Goal: Task Accomplishment & Management: Manage account settings

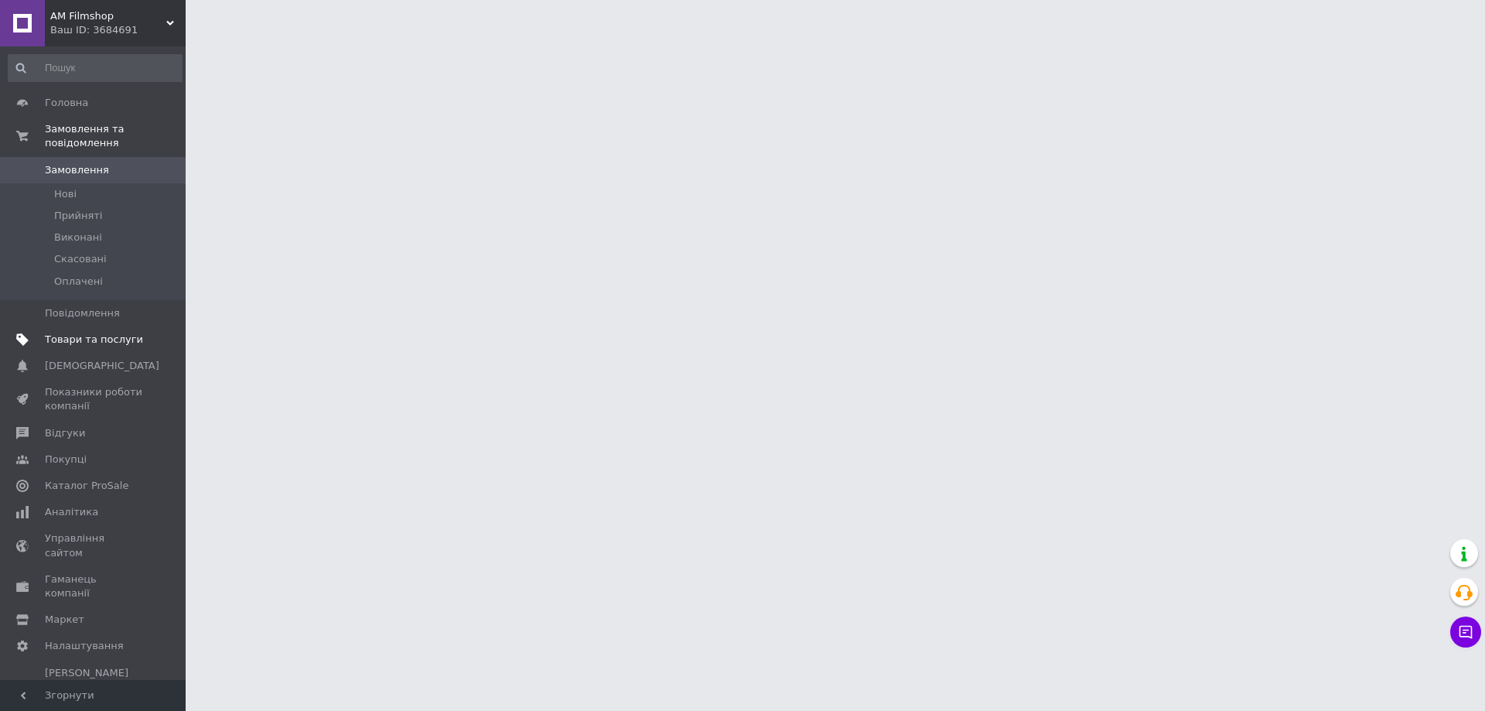
click at [78, 333] on span "Товари та послуги" at bounding box center [94, 340] width 98 height 14
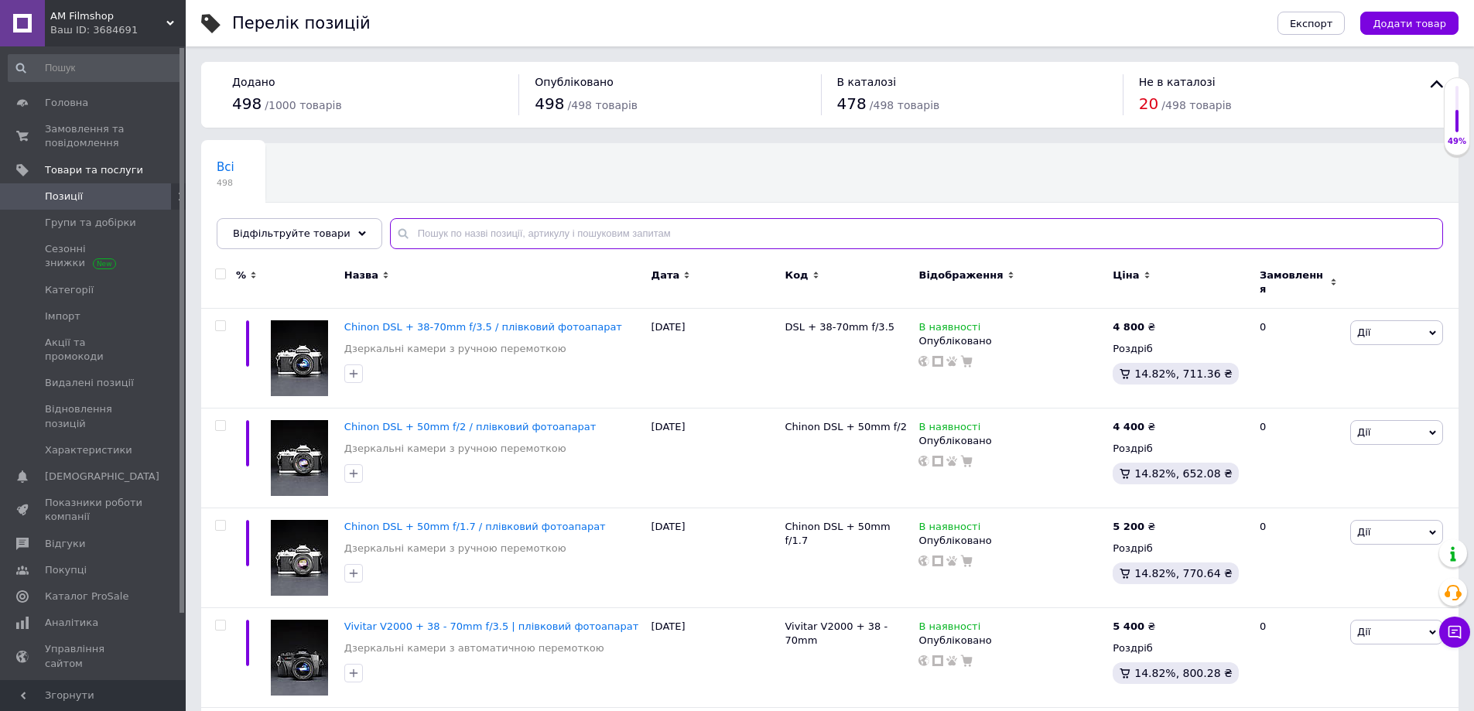
click at [437, 235] on input "text" at bounding box center [916, 233] width 1053 height 31
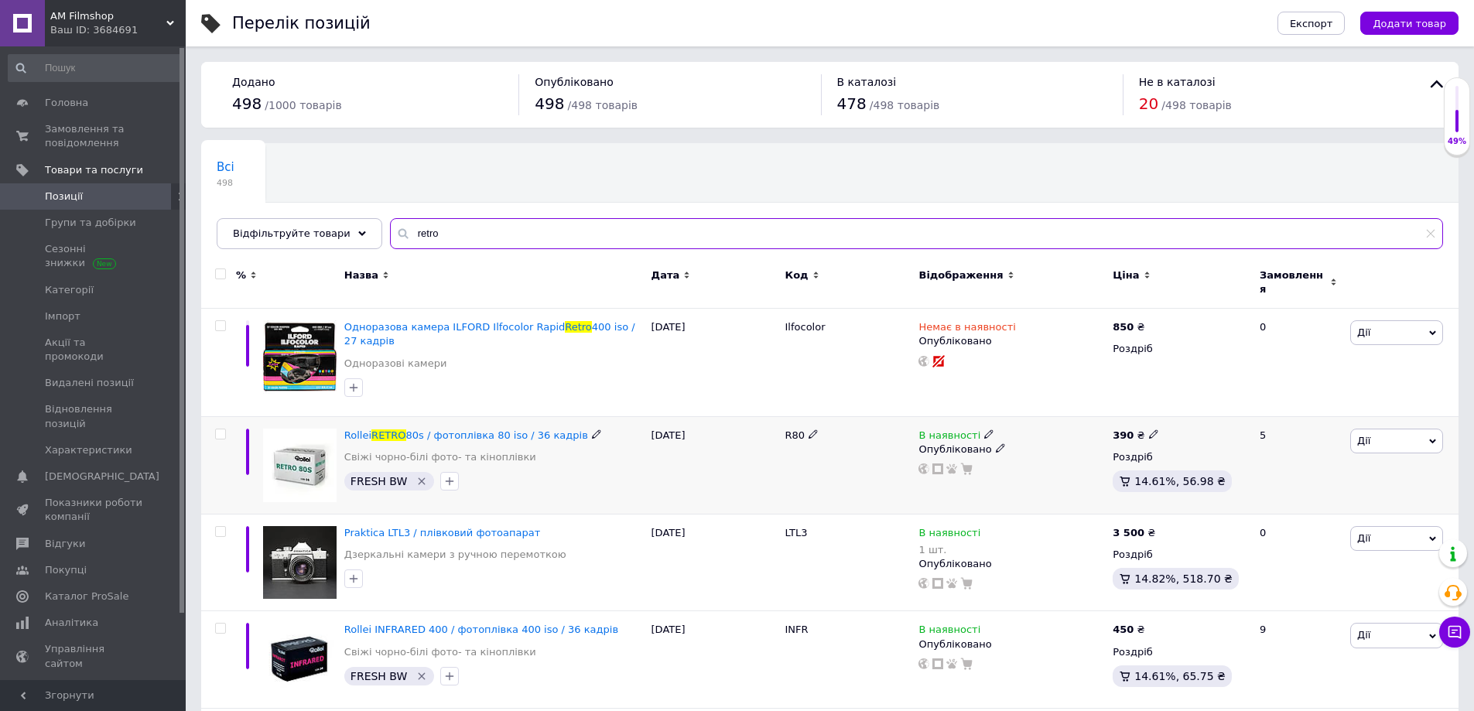
type input "retro"
click at [1149, 430] on use at bounding box center [1153, 434] width 9 height 9
click at [1192, 410] on input "390" at bounding box center [1225, 416] width 118 height 31
type input "410"
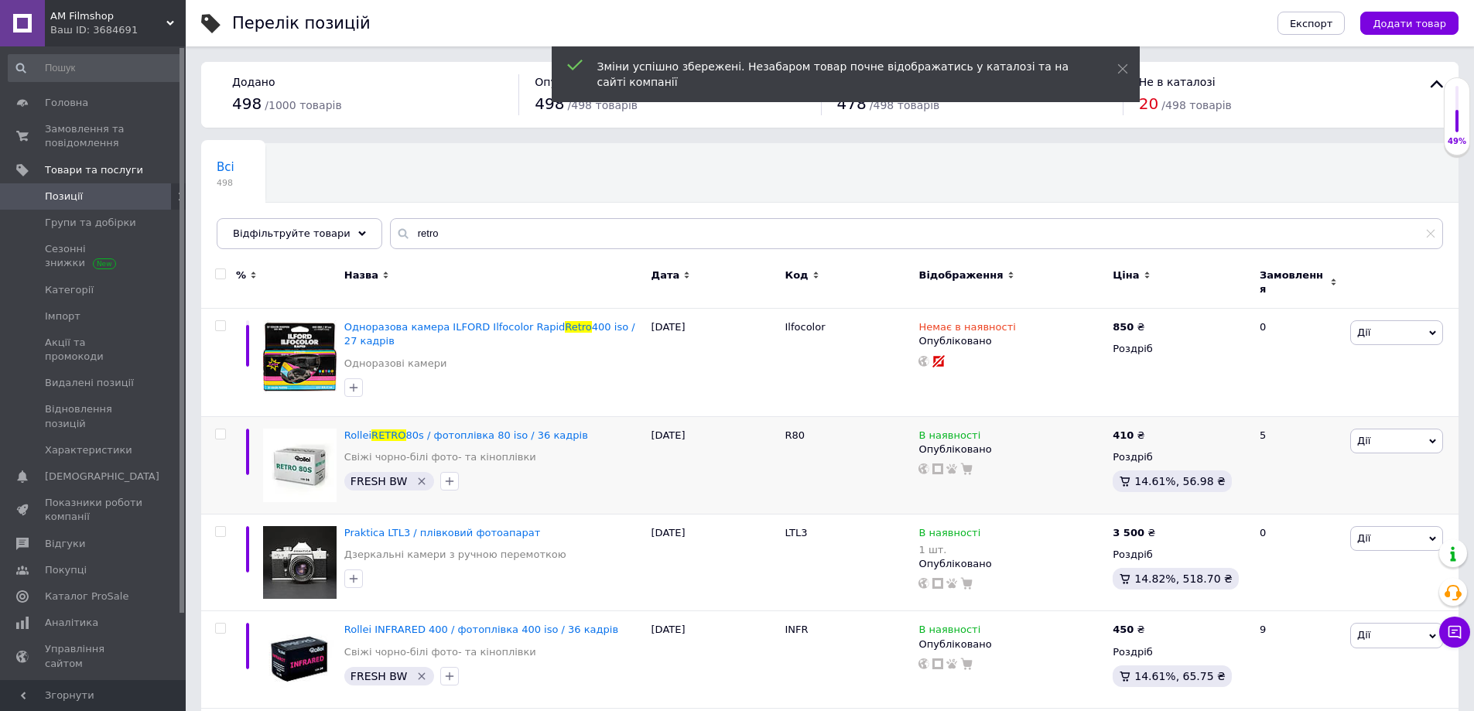
click at [1156, 181] on div "Всі 498 Ok Відфільтровано... Зберегти" at bounding box center [829, 204] width 1257 height 128
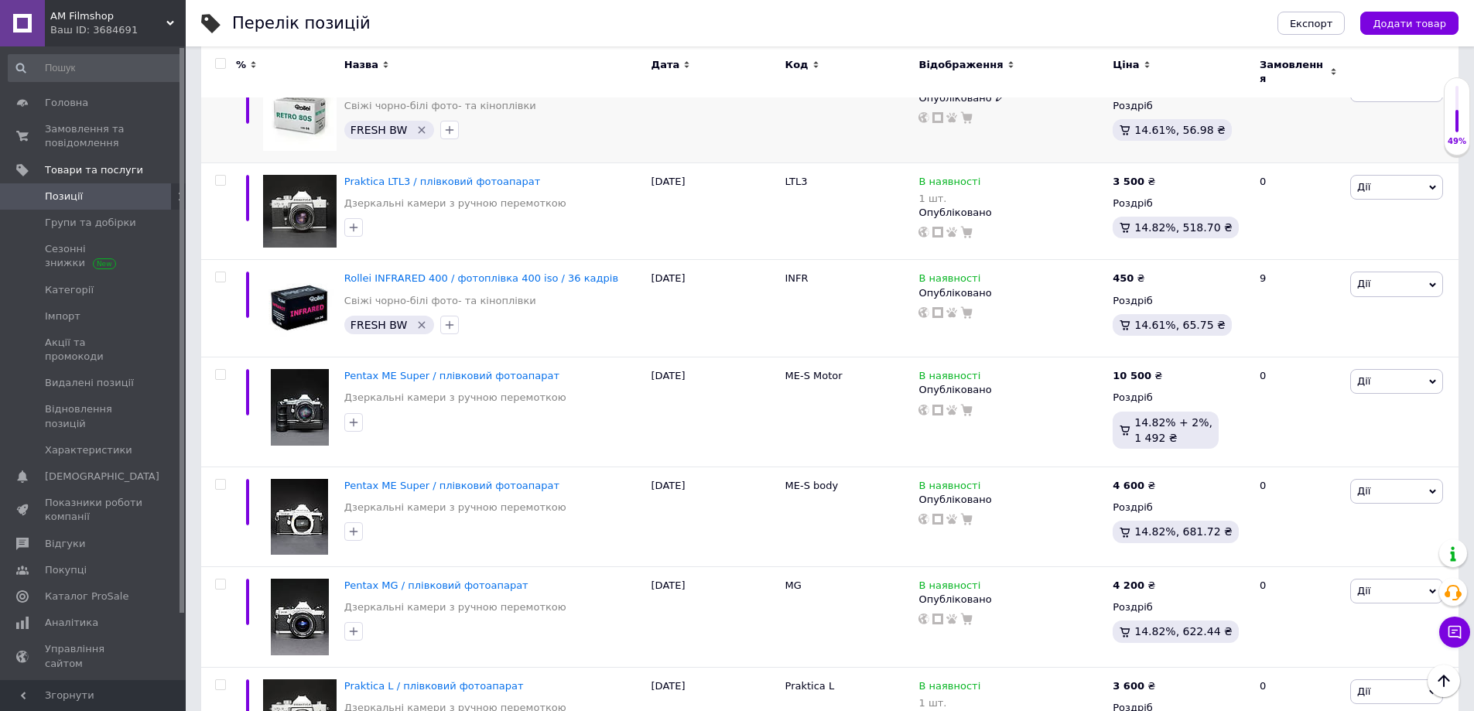
scroll to position [63, 0]
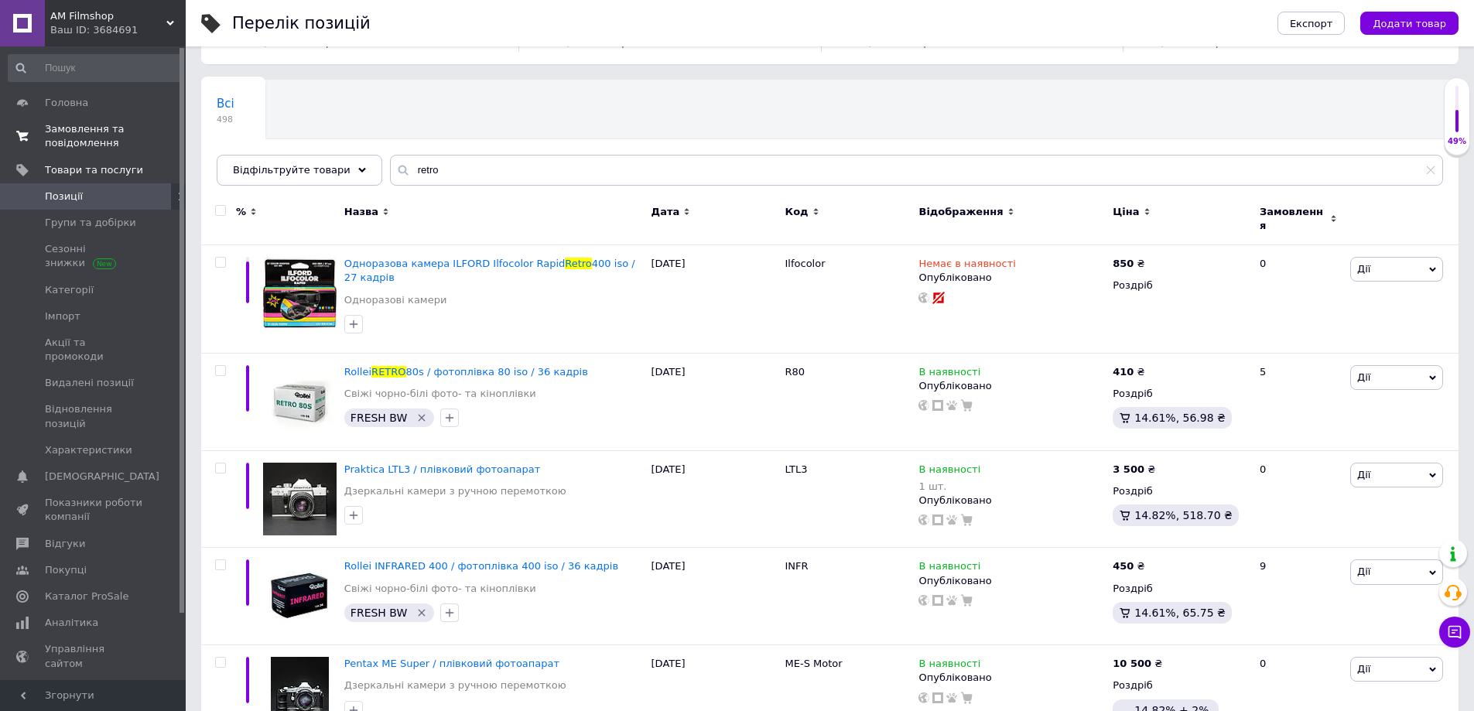
click at [63, 128] on span "Замовлення та повідомлення" at bounding box center [94, 136] width 98 height 28
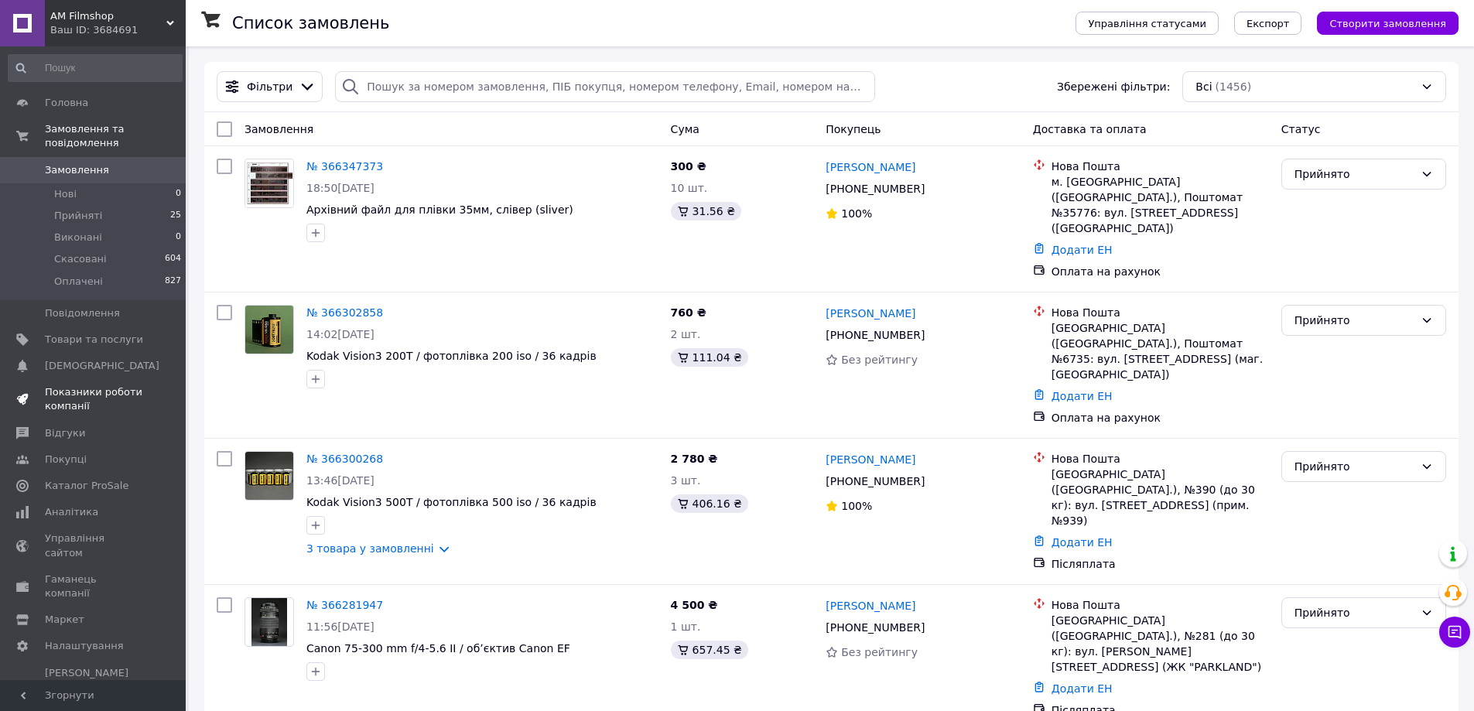
click at [67, 385] on span "Показники роботи компанії" at bounding box center [94, 399] width 98 height 28
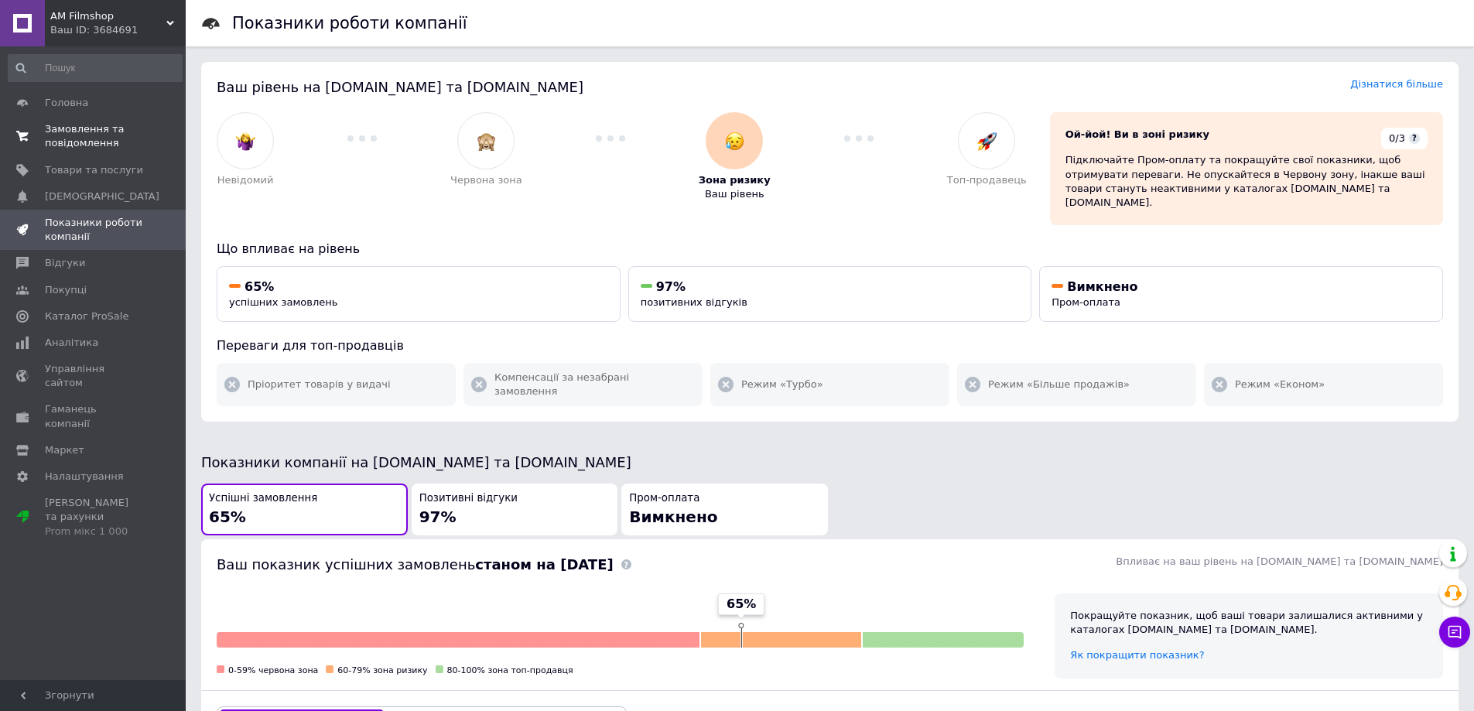
click at [67, 118] on link "Замовлення та повідомлення 0 0" at bounding box center [95, 136] width 190 height 40
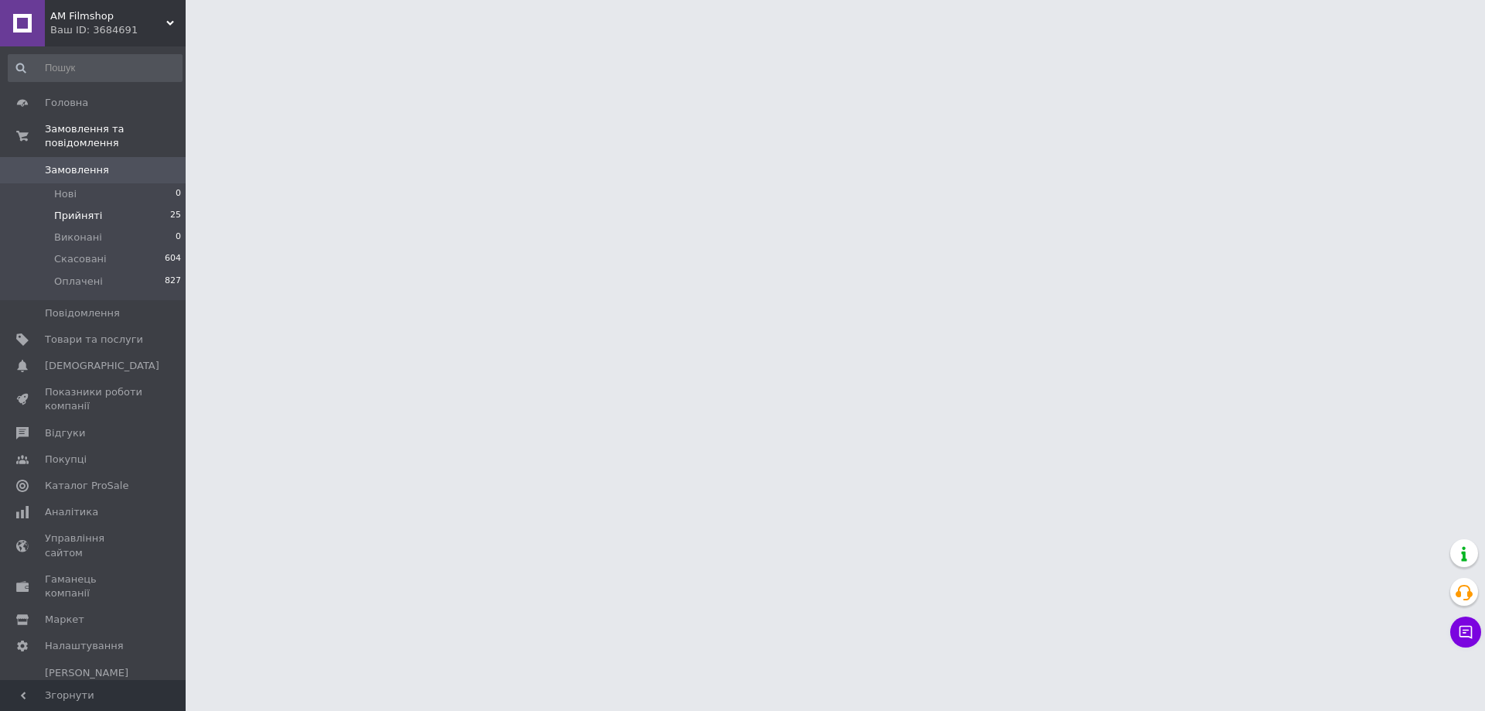
click at [73, 205] on li "Прийняті 25" at bounding box center [95, 216] width 190 height 22
